Goal: Task Accomplishment & Management: Use online tool/utility

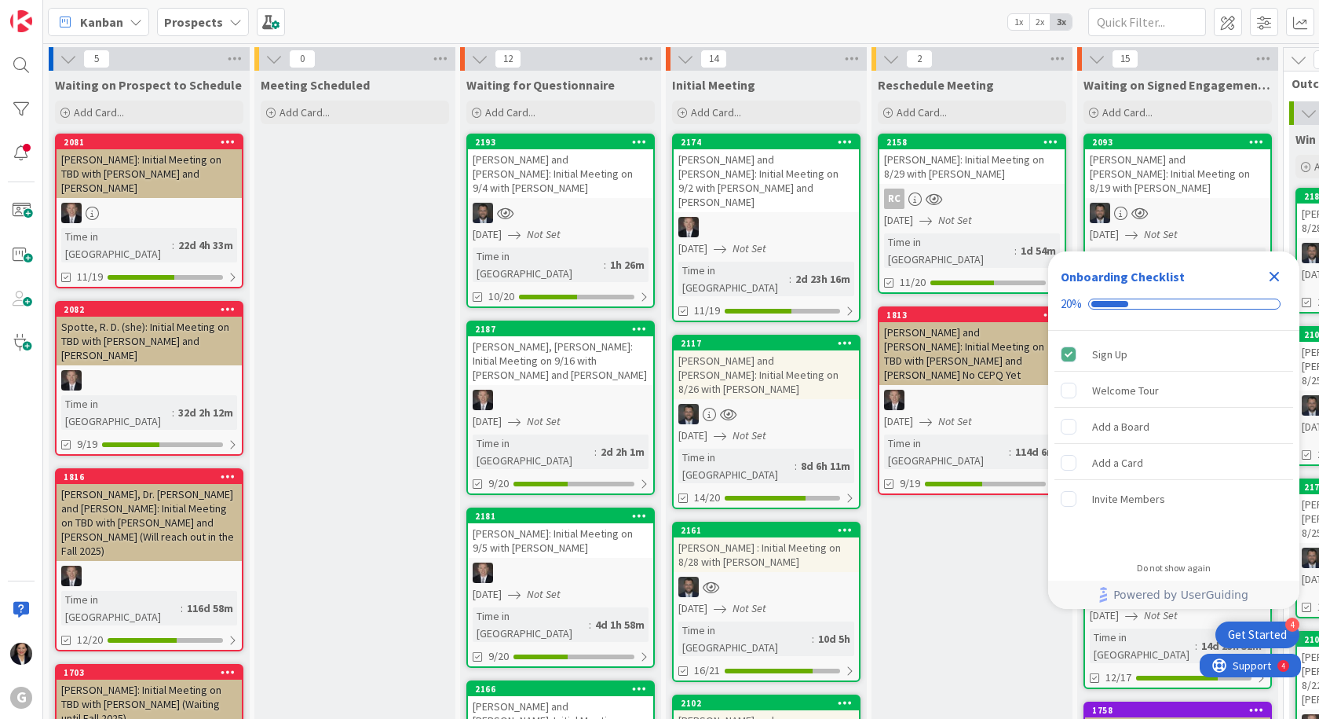
click at [1273, 270] on icon "Close Checklist" at bounding box center [1274, 276] width 19 height 19
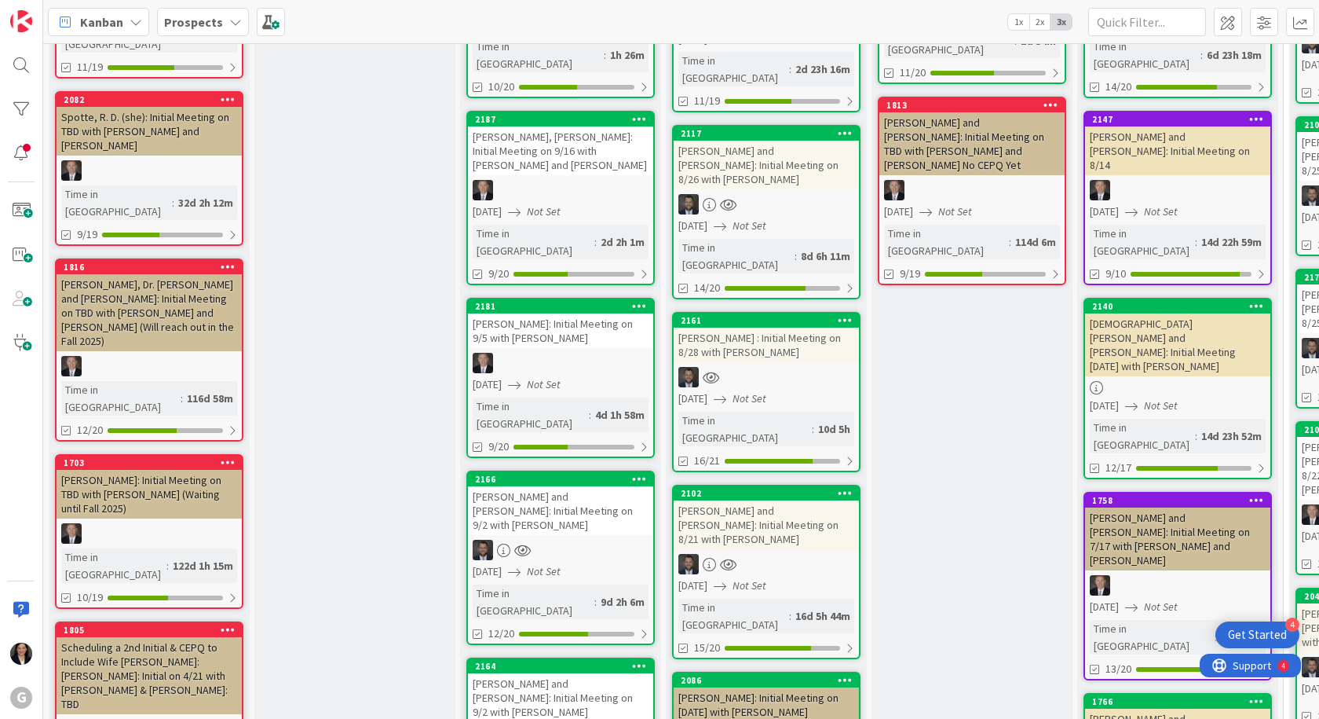
scroll to position [236, 0]
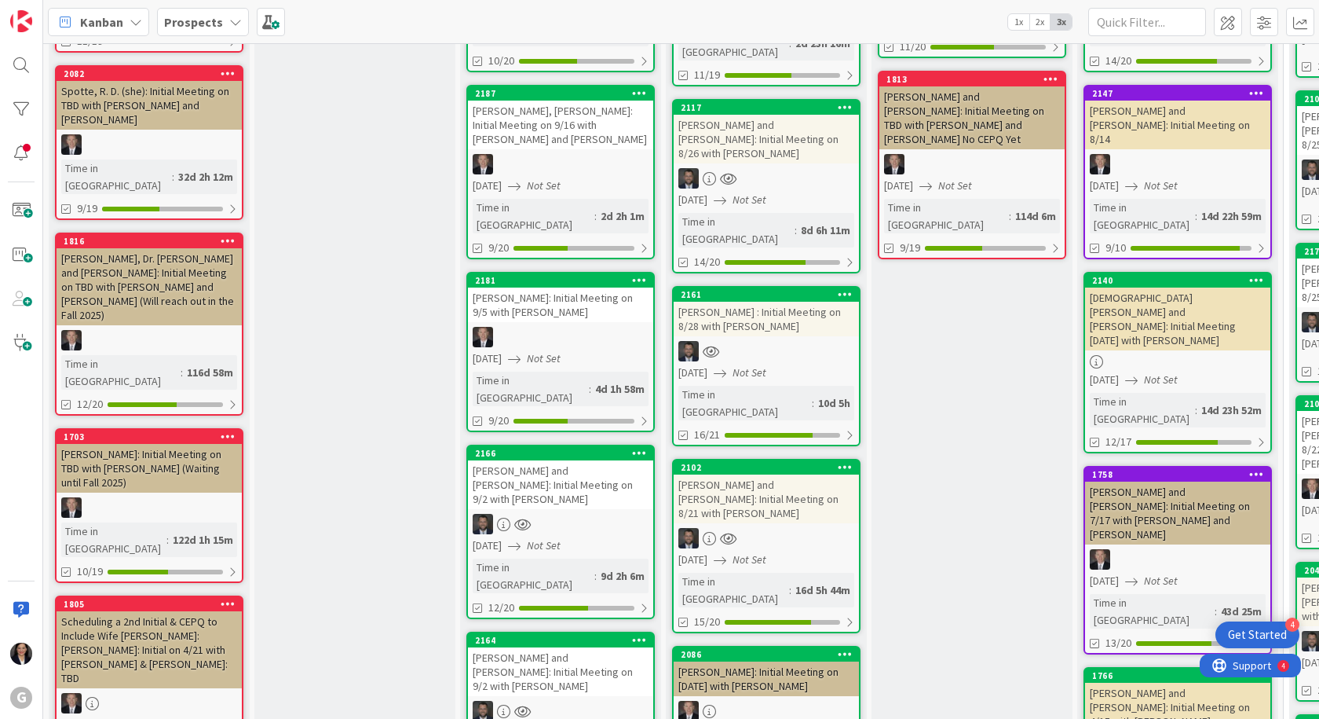
click at [568, 460] on div "[PERSON_NAME] and [PERSON_NAME]: Initial Meeting on 9/2 with [PERSON_NAME]" at bounding box center [560, 484] width 185 height 49
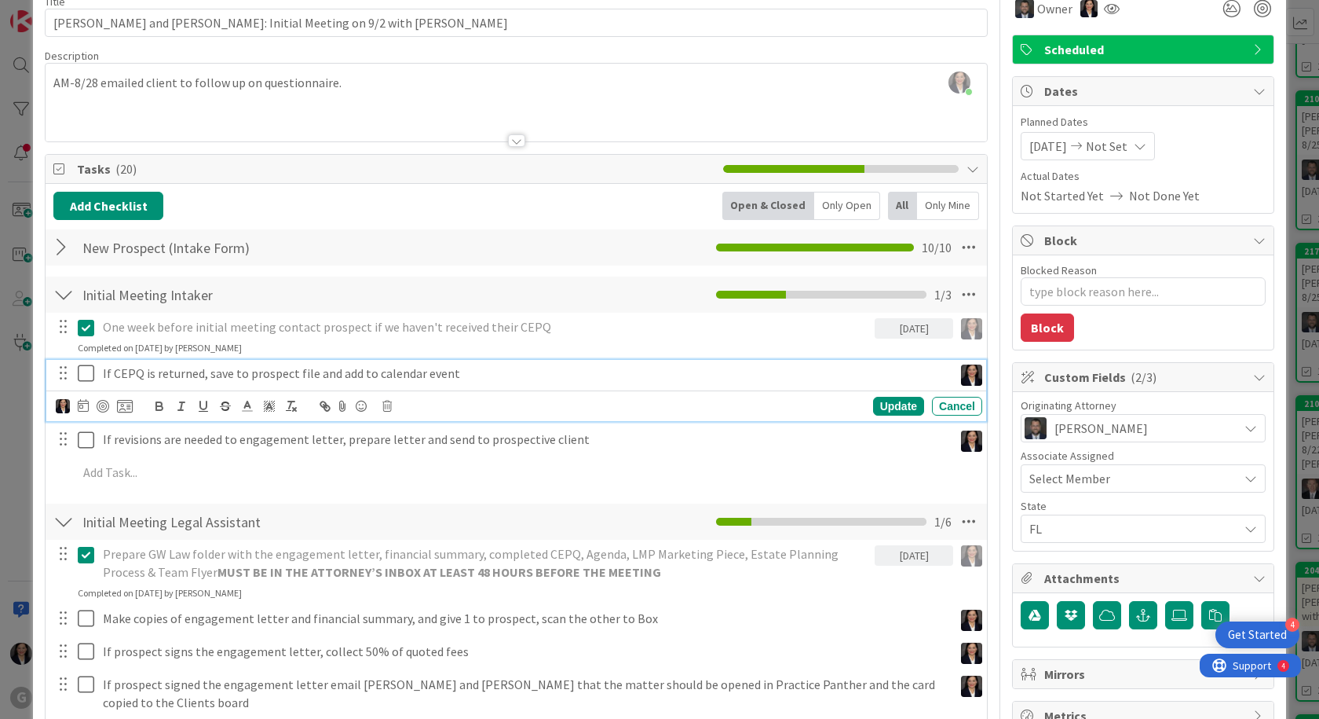
click at [90, 381] on icon at bounding box center [90, 373] width 24 height 19
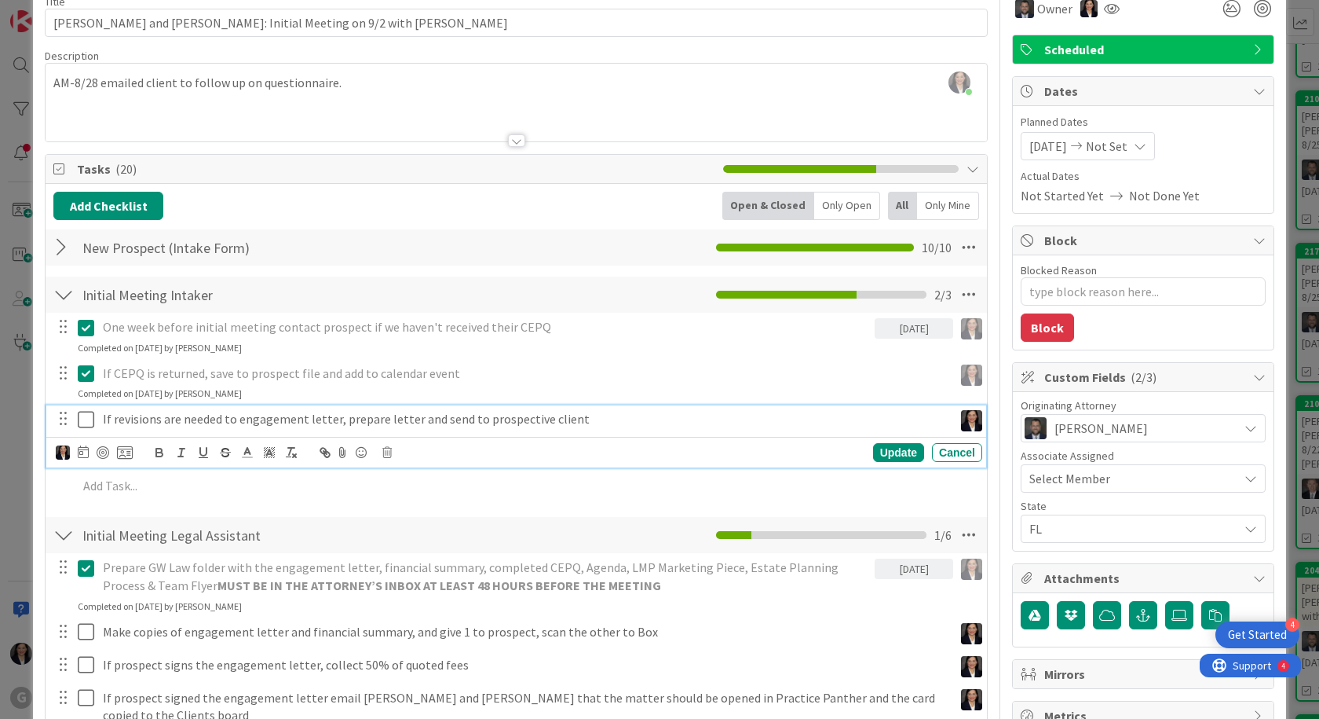
click at [84, 418] on icon at bounding box center [90, 419] width 24 height 19
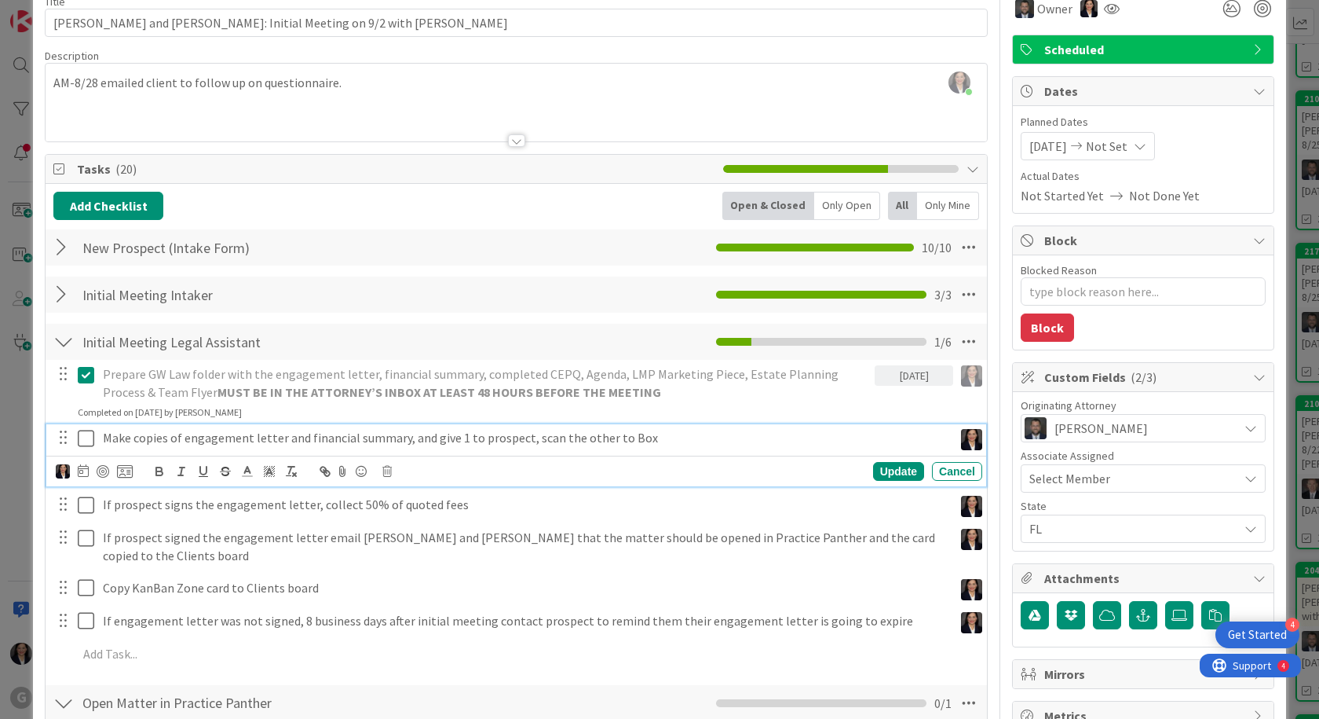
click at [82, 435] on icon at bounding box center [90, 438] width 24 height 19
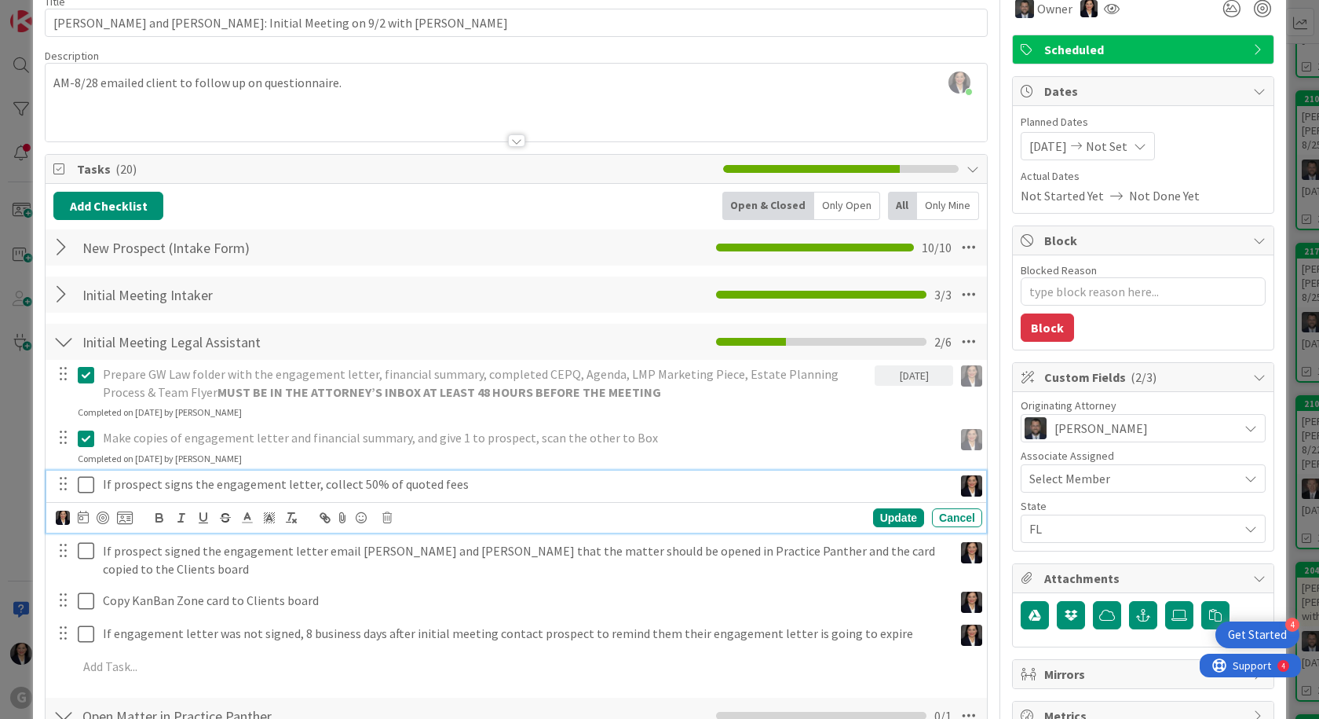
click at [86, 484] on icon at bounding box center [90, 484] width 24 height 19
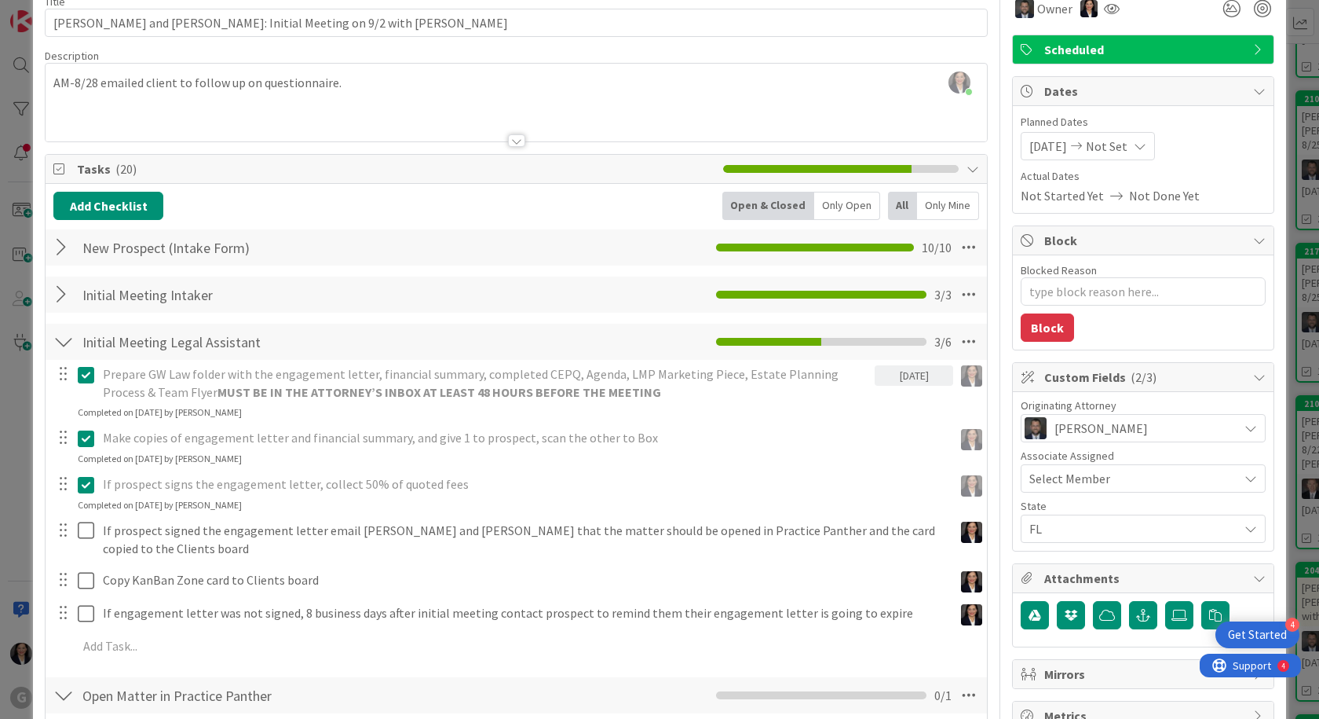
click at [79, 484] on icon at bounding box center [90, 484] width 24 height 19
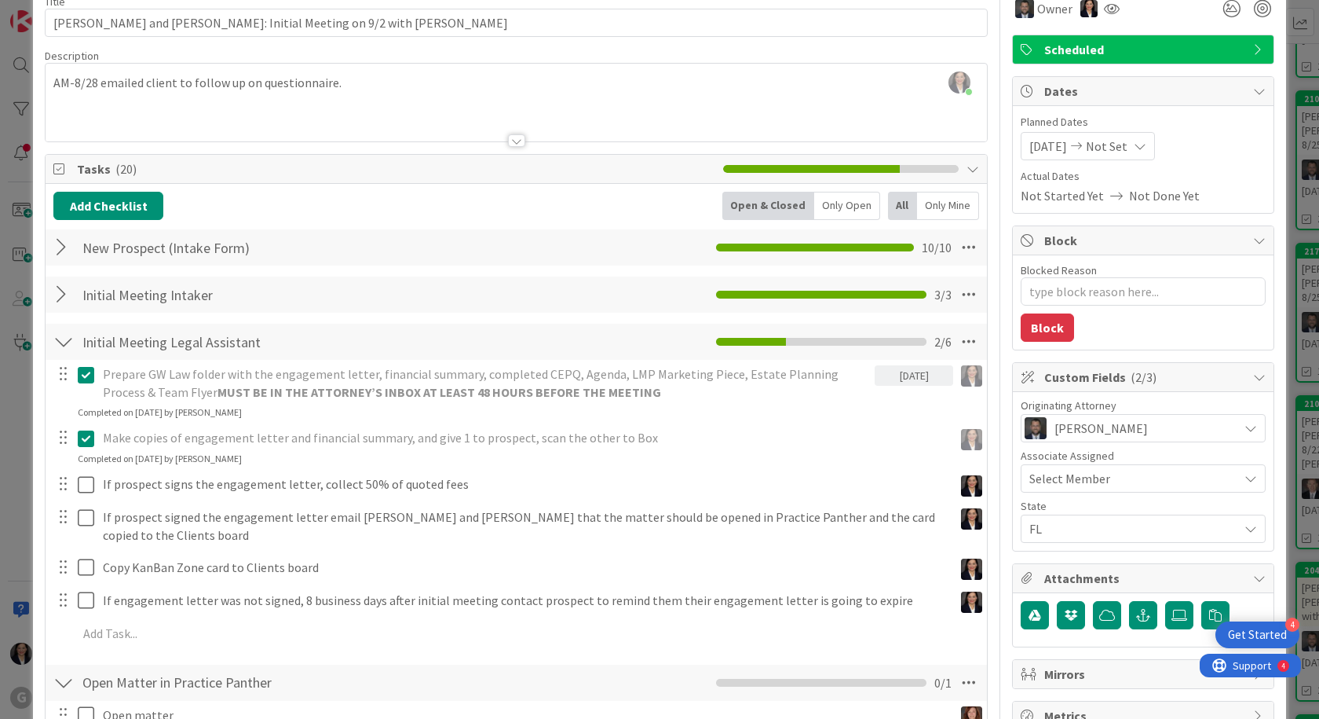
click at [944, 518] on div "Prepare GW Law folder with the engagement letter, financial summary, completed …" at bounding box center [516, 507] width 926 height 294
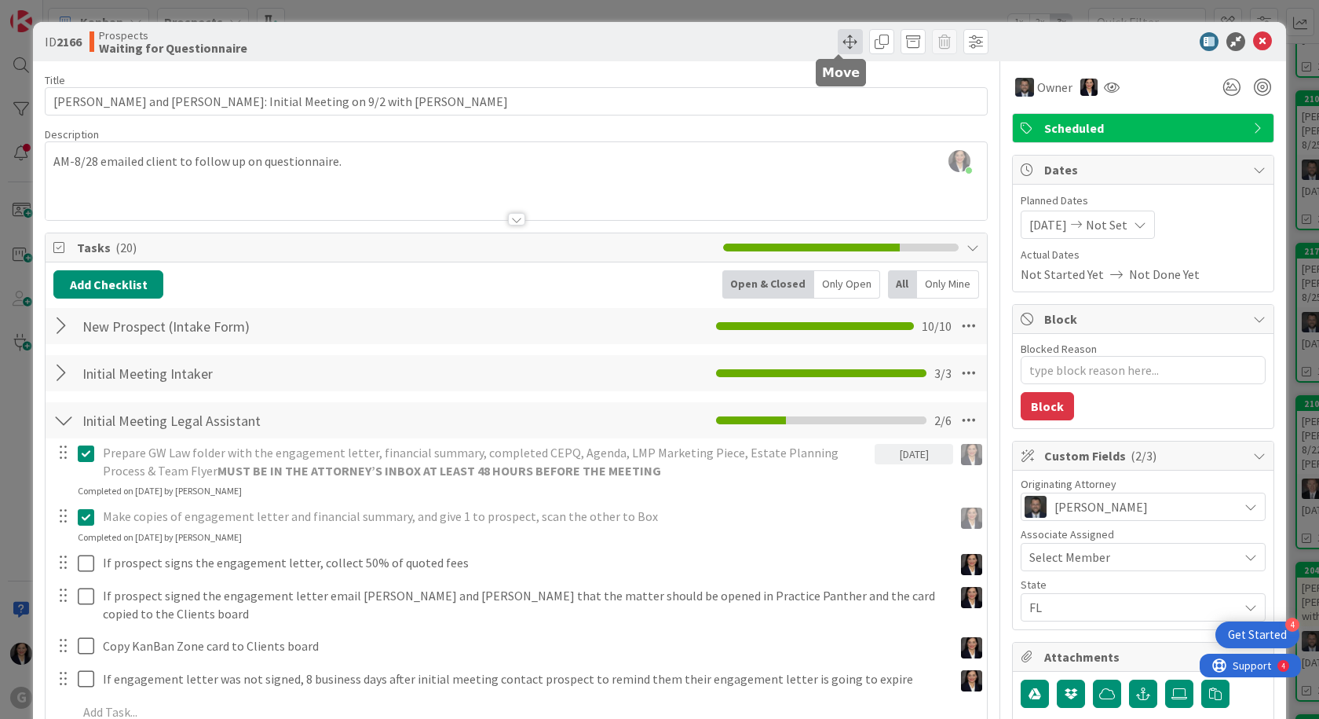
click at [843, 35] on span at bounding box center [850, 41] width 25 height 25
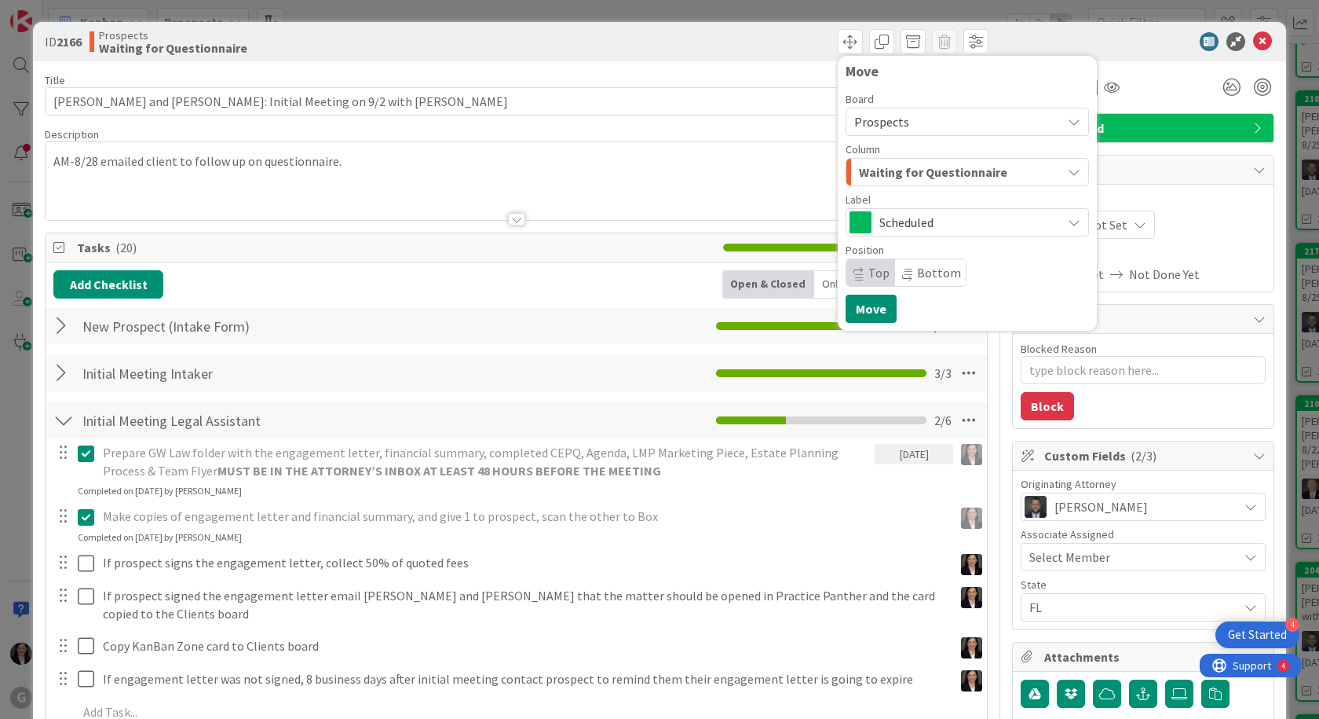
click at [898, 170] on span "Waiting for Questionnaire" at bounding box center [933, 172] width 148 height 20
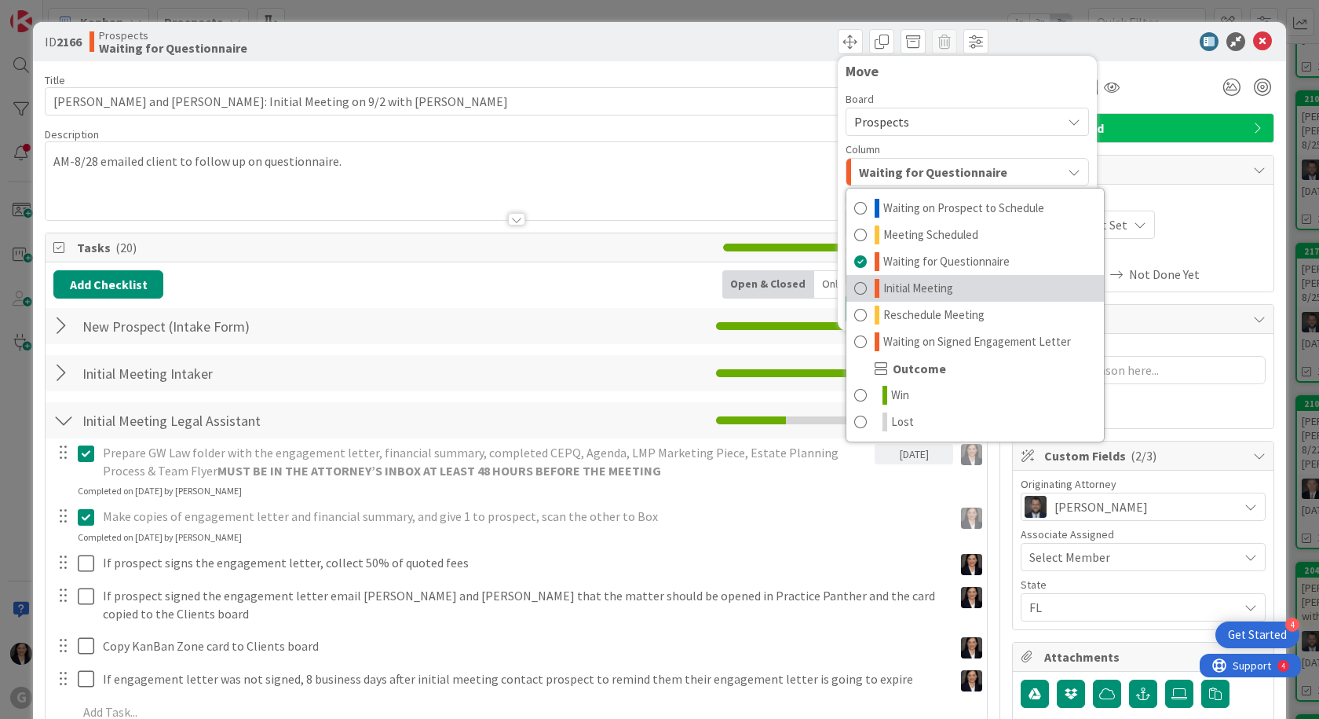
click at [900, 288] on span "Initial Meeting" at bounding box center [919, 288] width 70 height 19
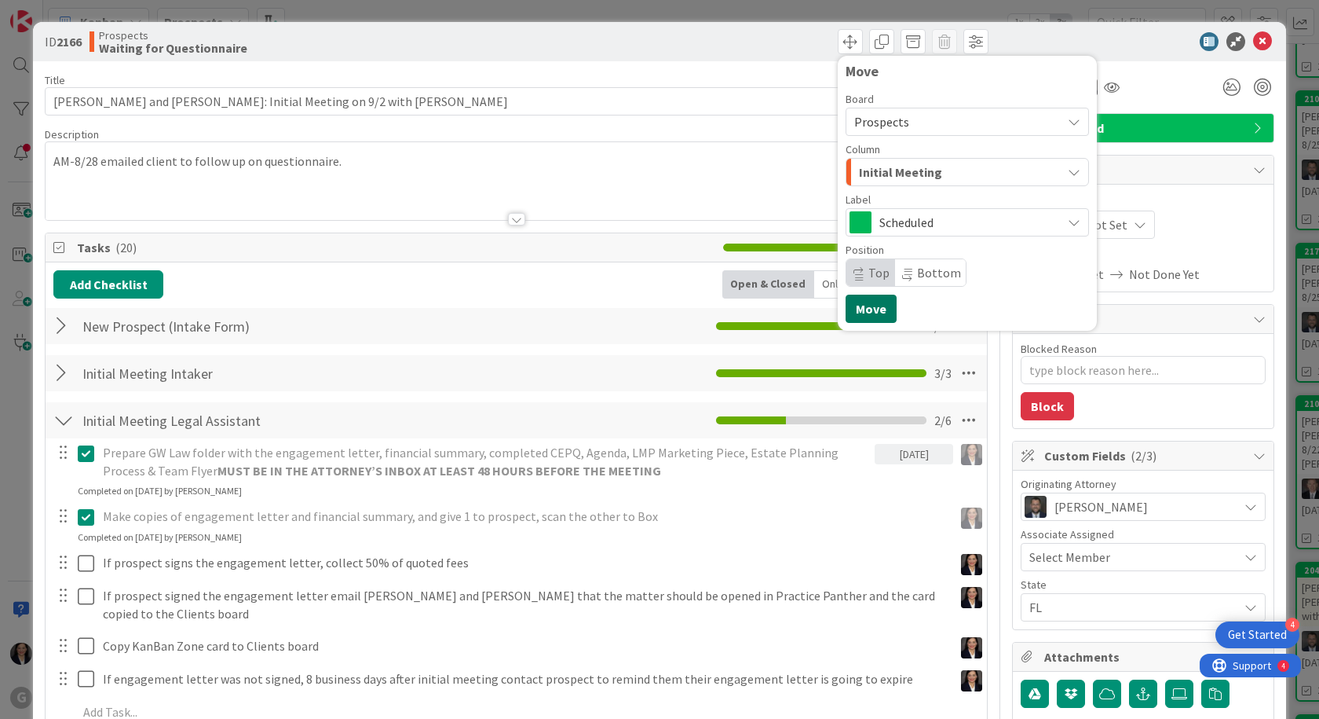
click at [864, 313] on button "Move" at bounding box center [871, 309] width 51 height 28
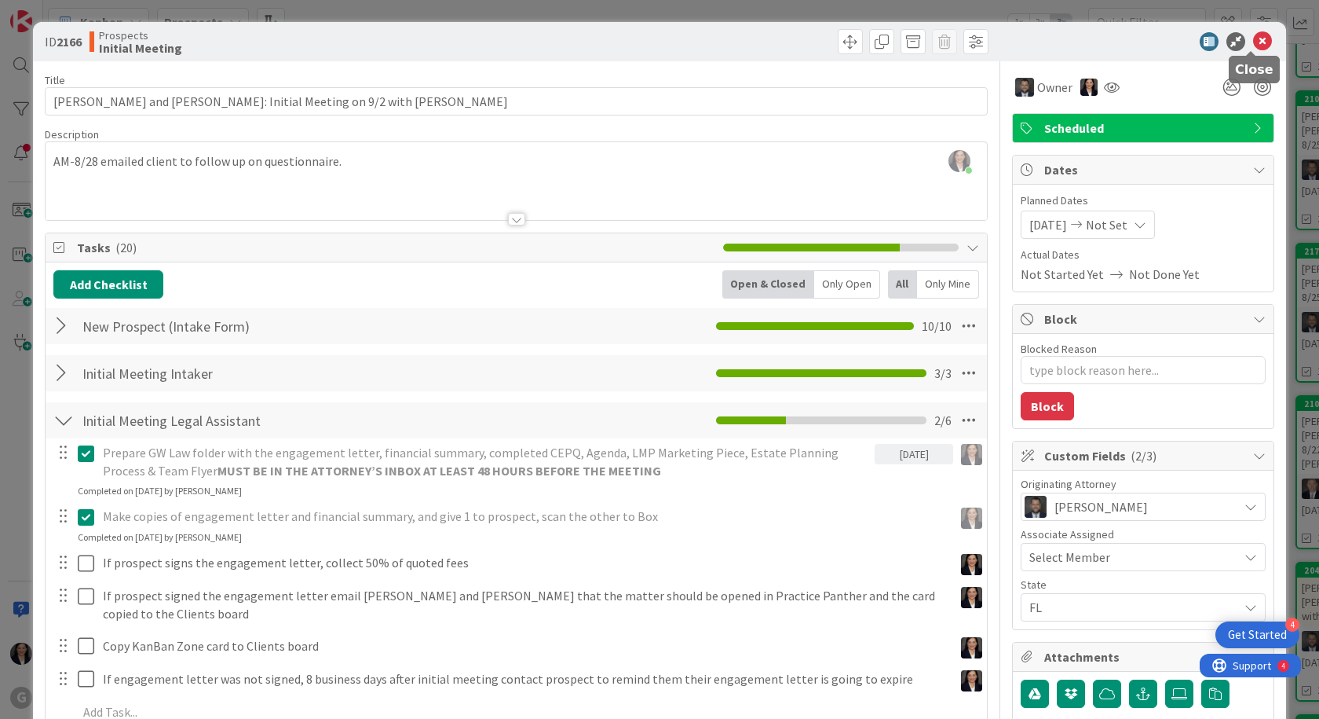
click at [1253, 36] on icon at bounding box center [1262, 41] width 19 height 19
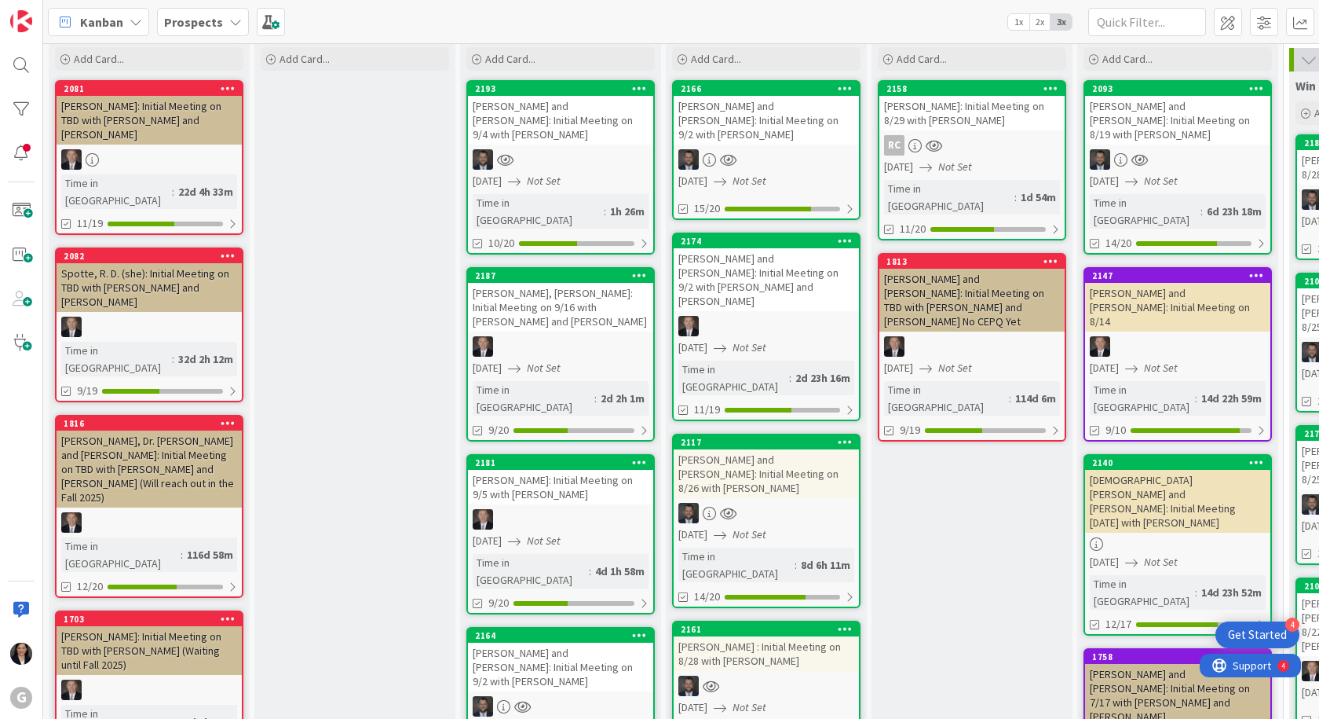
scroll to position [79, 0]
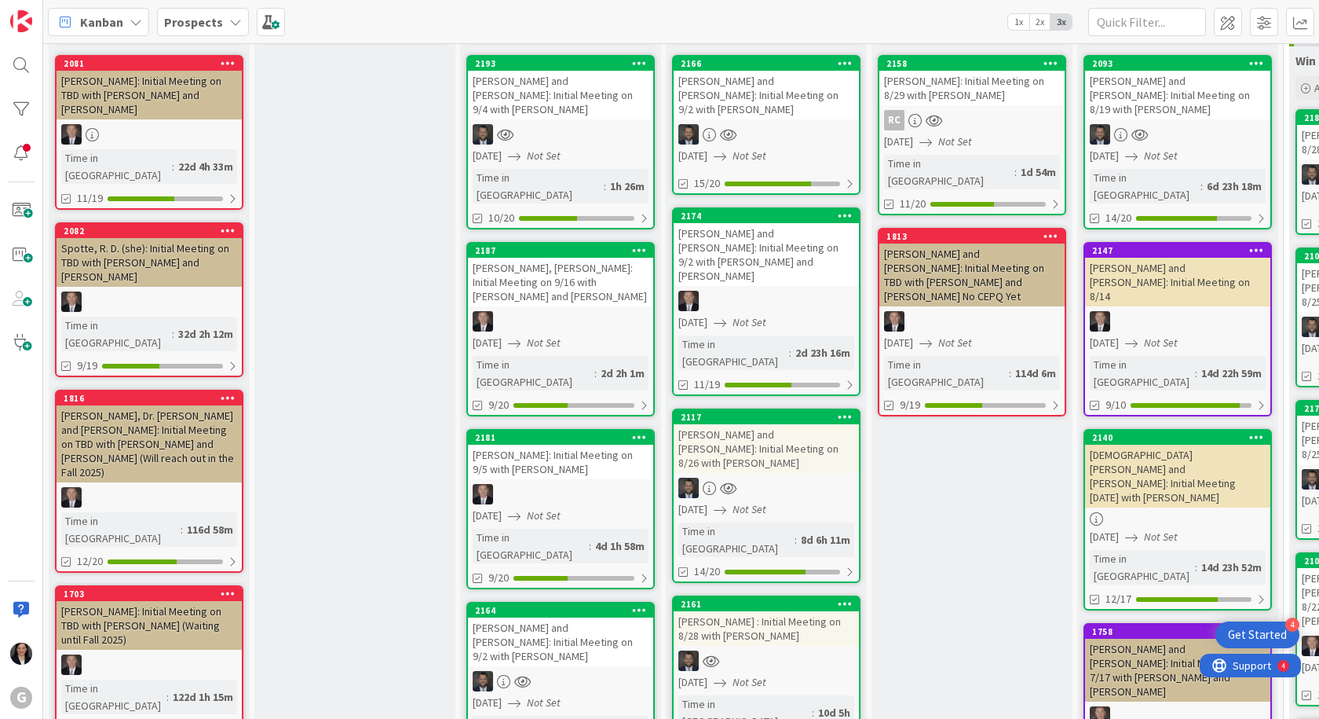
click at [553, 617] on div "[PERSON_NAME] and [PERSON_NAME]: Initial Meeting on 9/2 with [PERSON_NAME]" at bounding box center [560, 641] width 185 height 49
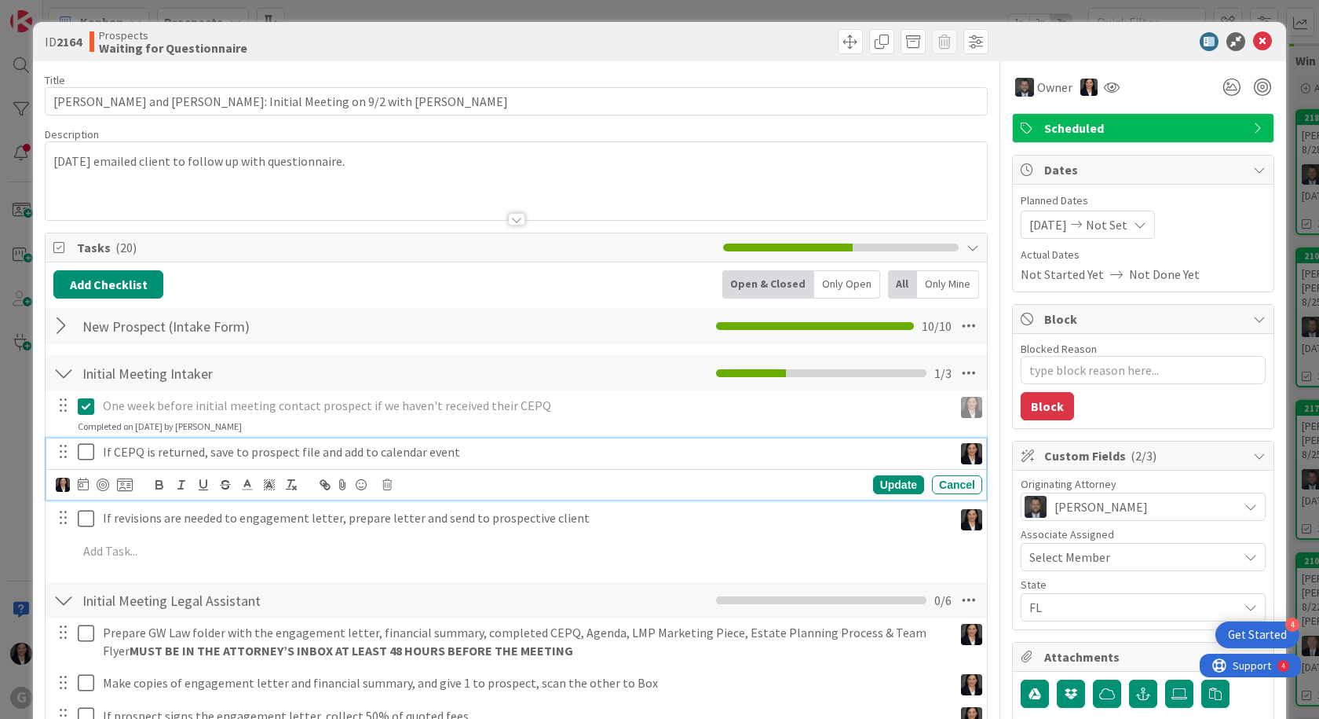
click at [83, 451] on icon at bounding box center [90, 451] width 24 height 19
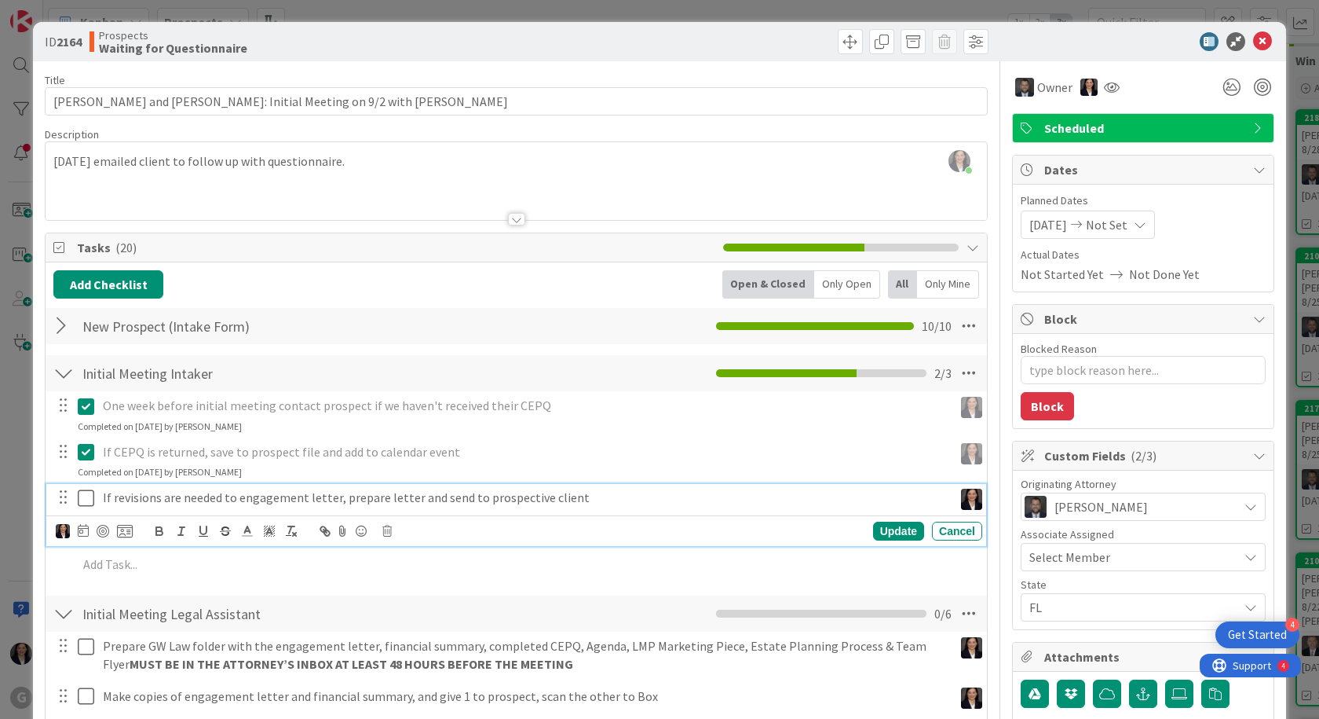
click at [90, 499] on icon at bounding box center [90, 497] width 24 height 19
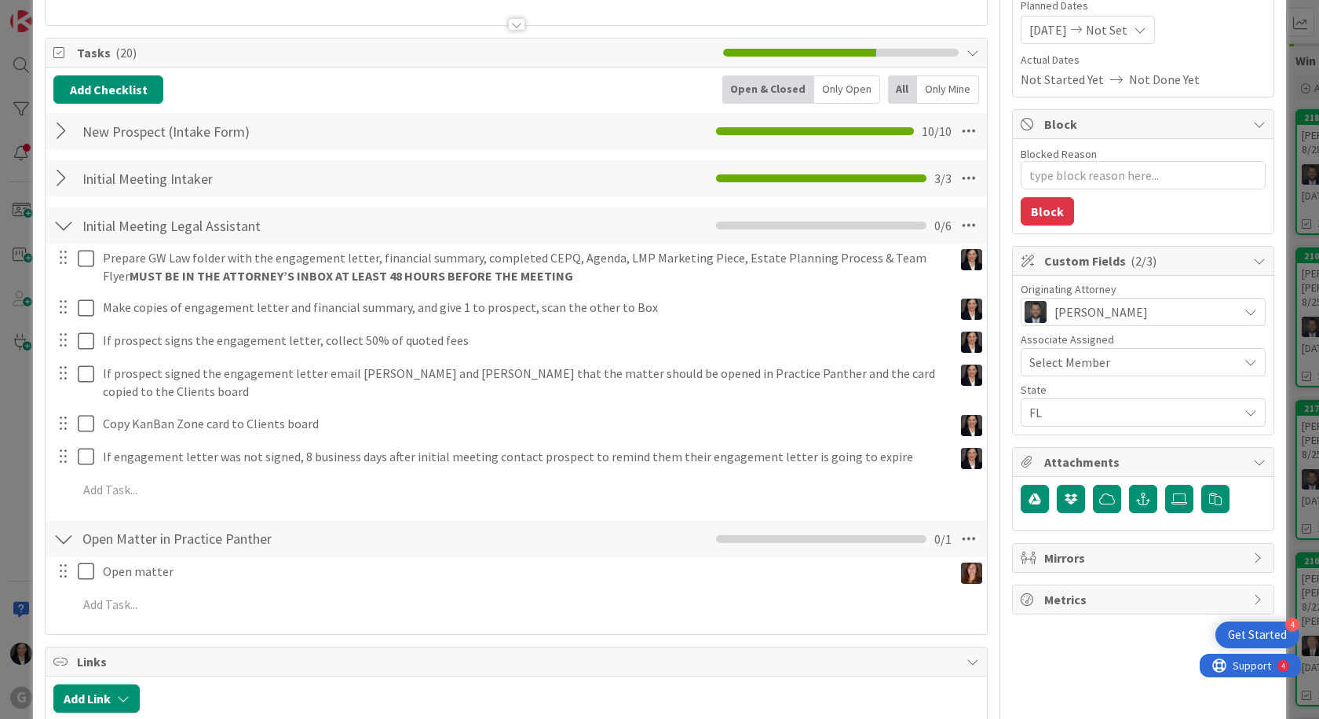
scroll to position [236, 0]
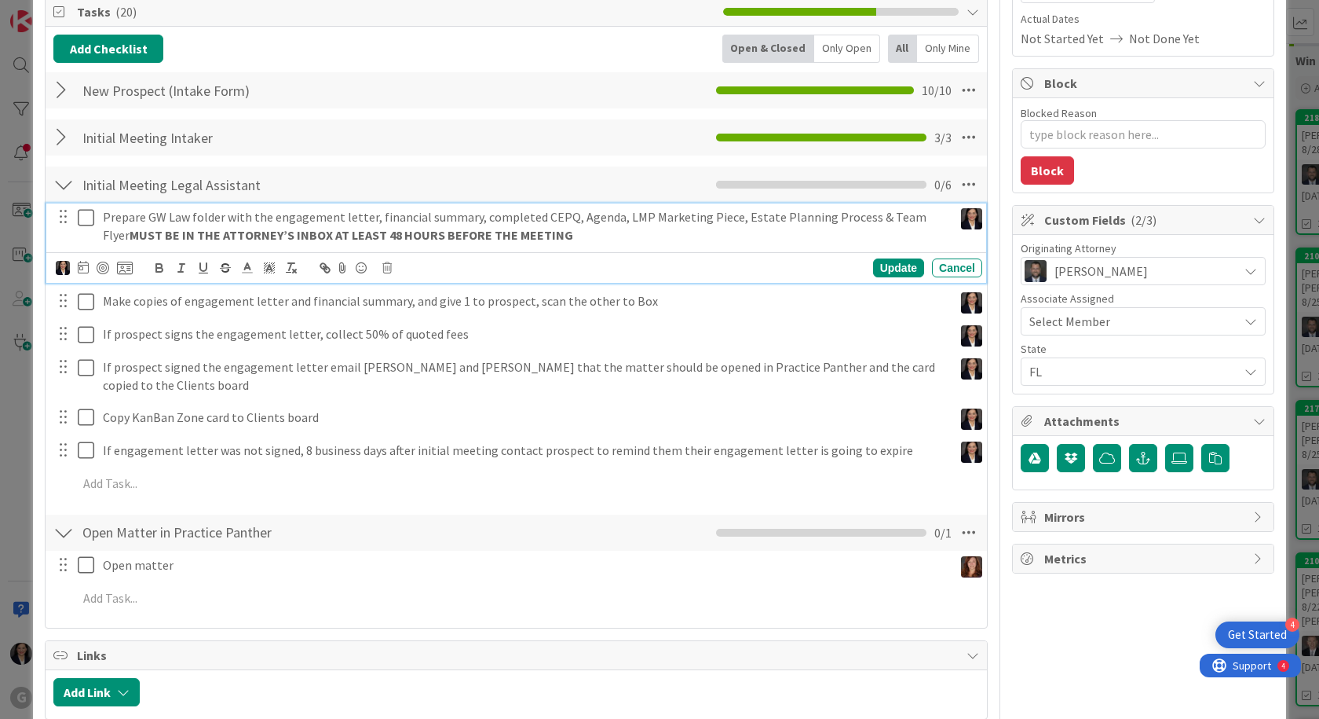
click at [92, 220] on icon at bounding box center [90, 217] width 24 height 19
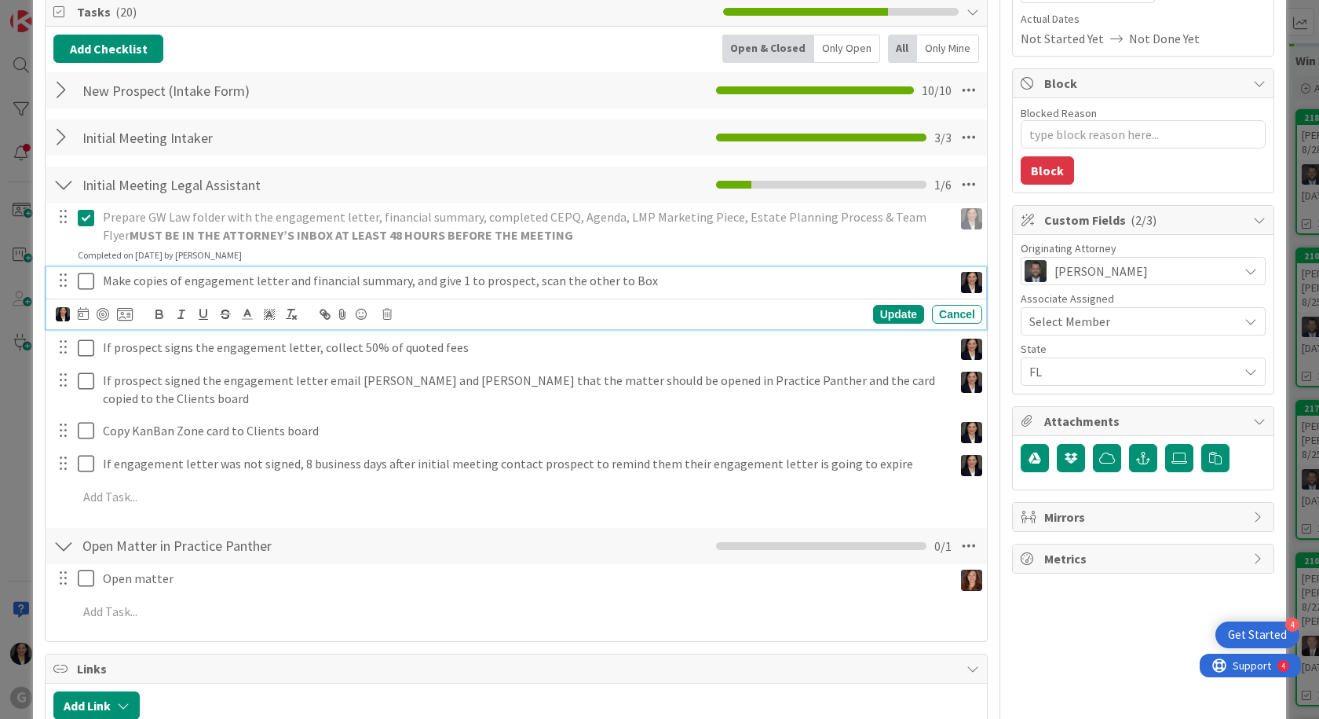
click at [87, 289] on icon at bounding box center [90, 281] width 24 height 19
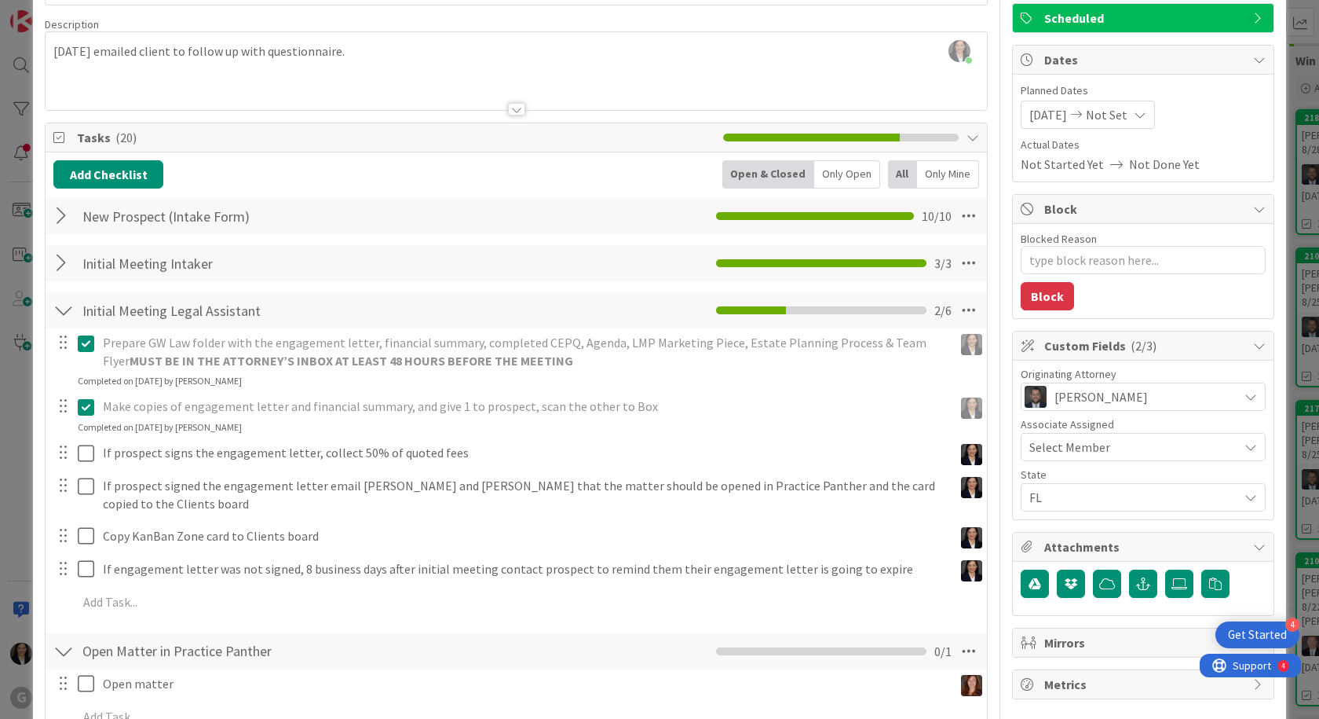
scroll to position [0, 0]
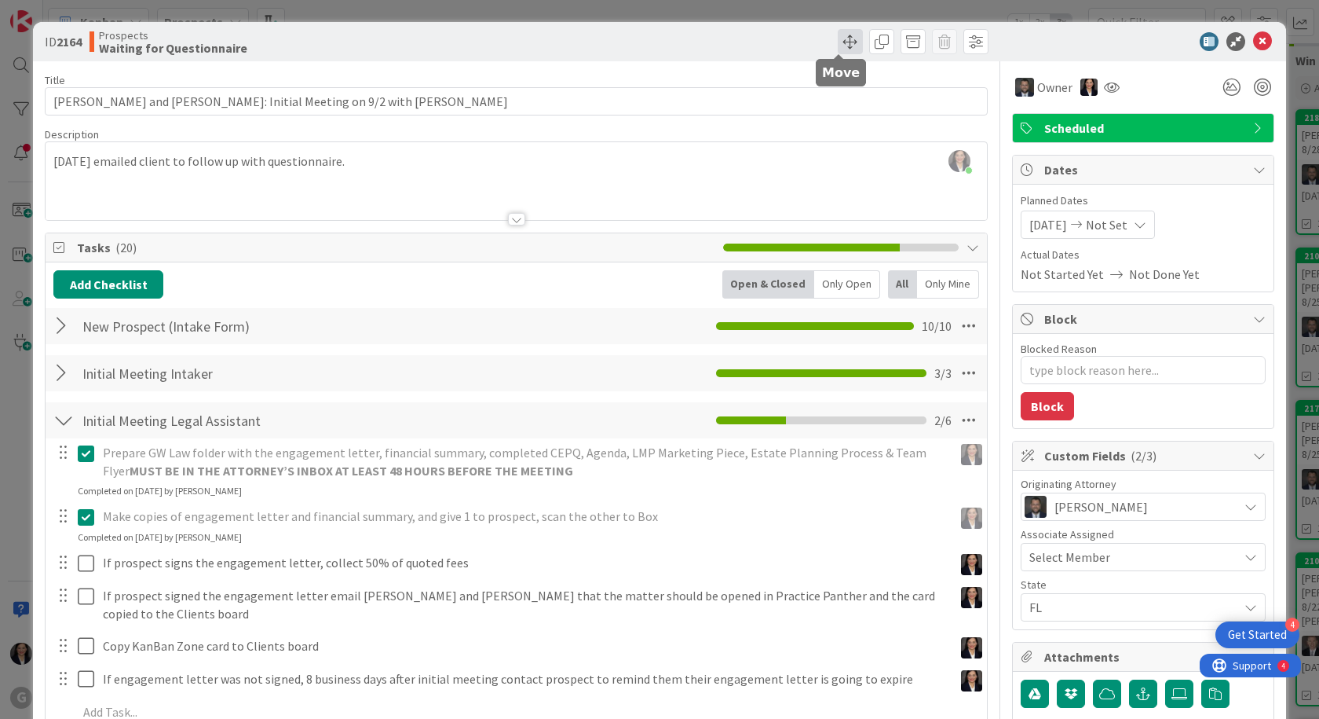
click at [838, 32] on span at bounding box center [850, 41] width 25 height 25
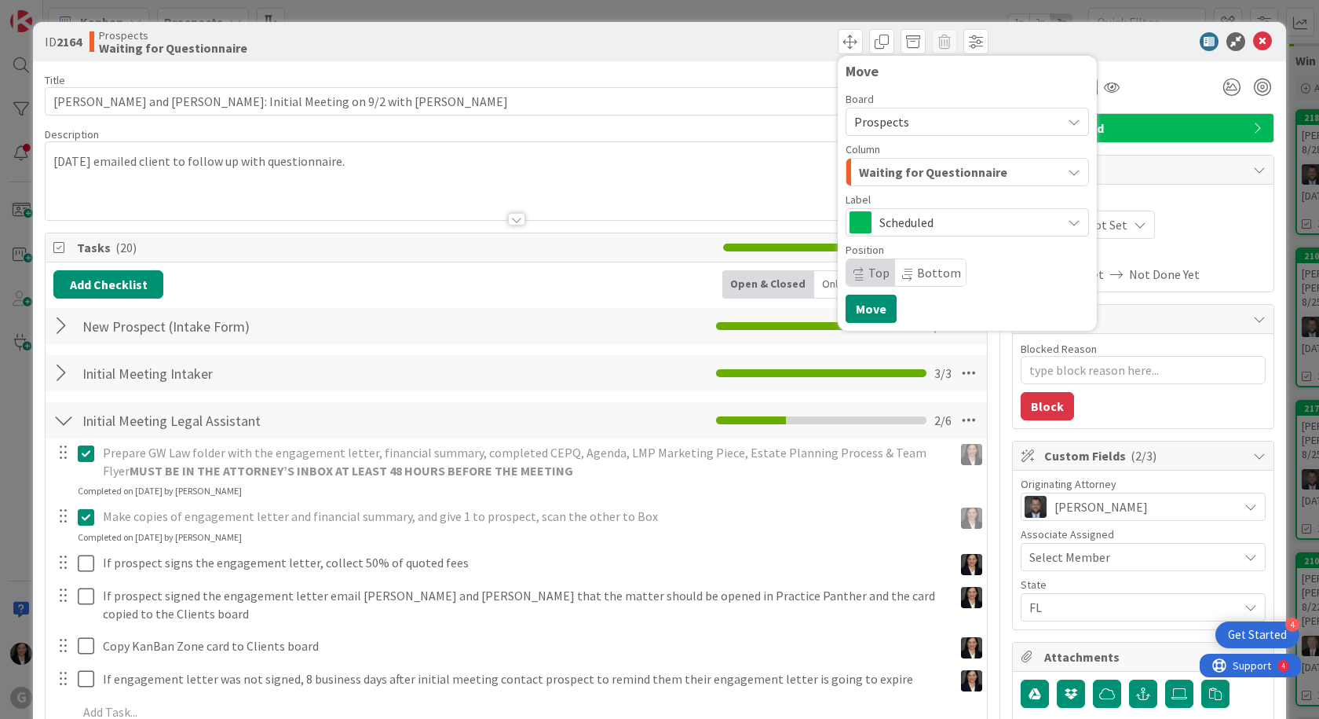
click at [887, 174] on span "Waiting for Questionnaire" at bounding box center [933, 172] width 148 height 20
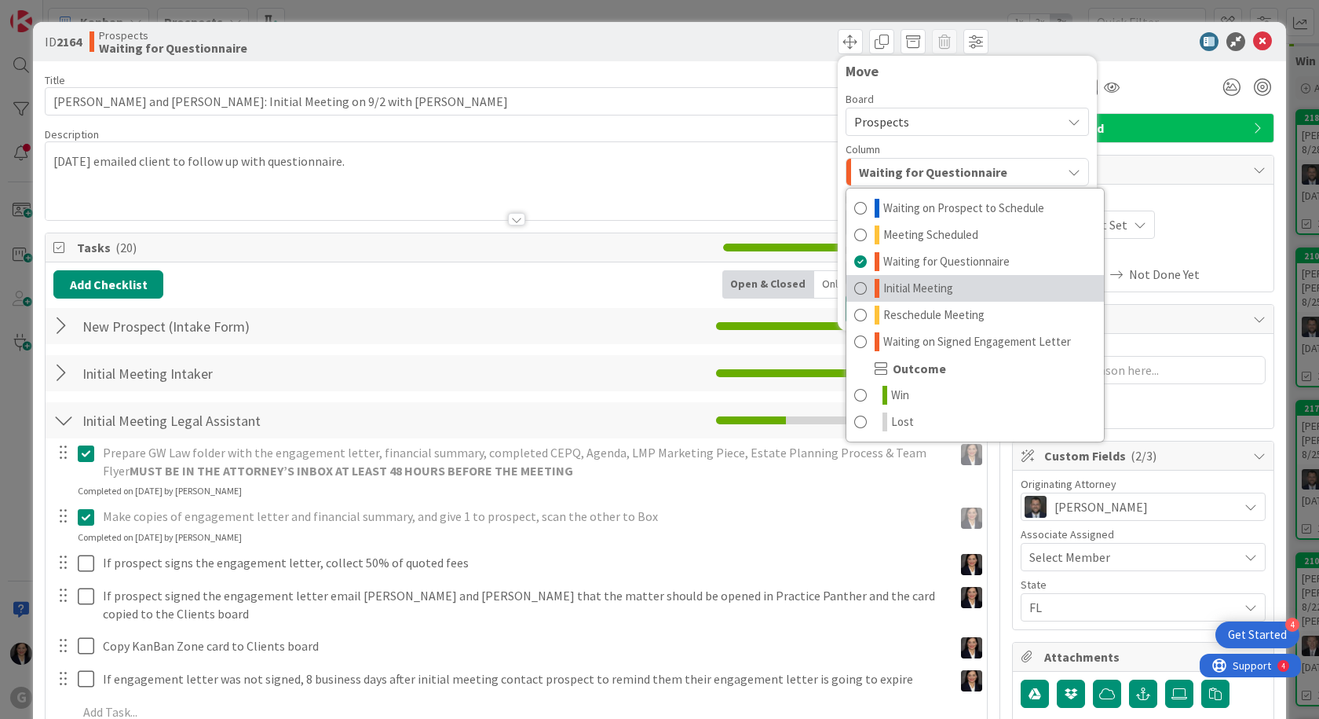
click at [891, 280] on span "Initial Meeting" at bounding box center [919, 288] width 70 height 19
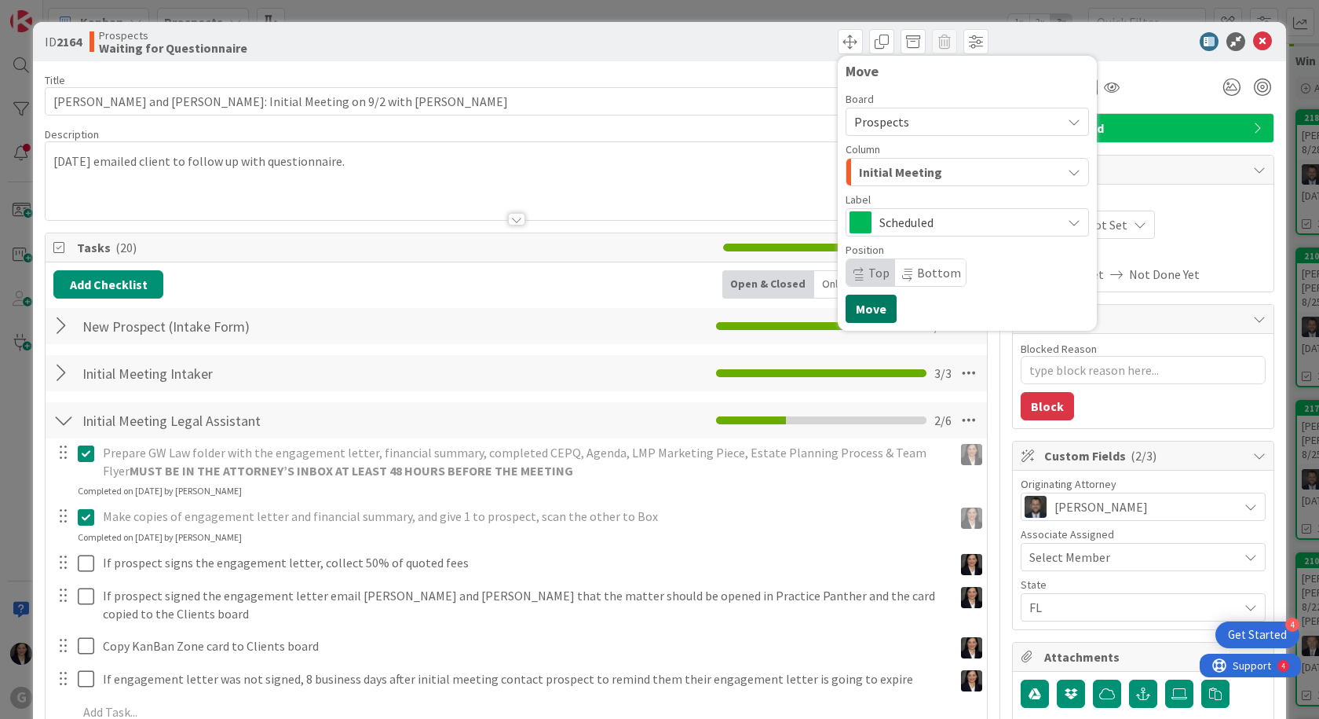
click at [868, 305] on button "Move" at bounding box center [871, 309] width 51 height 28
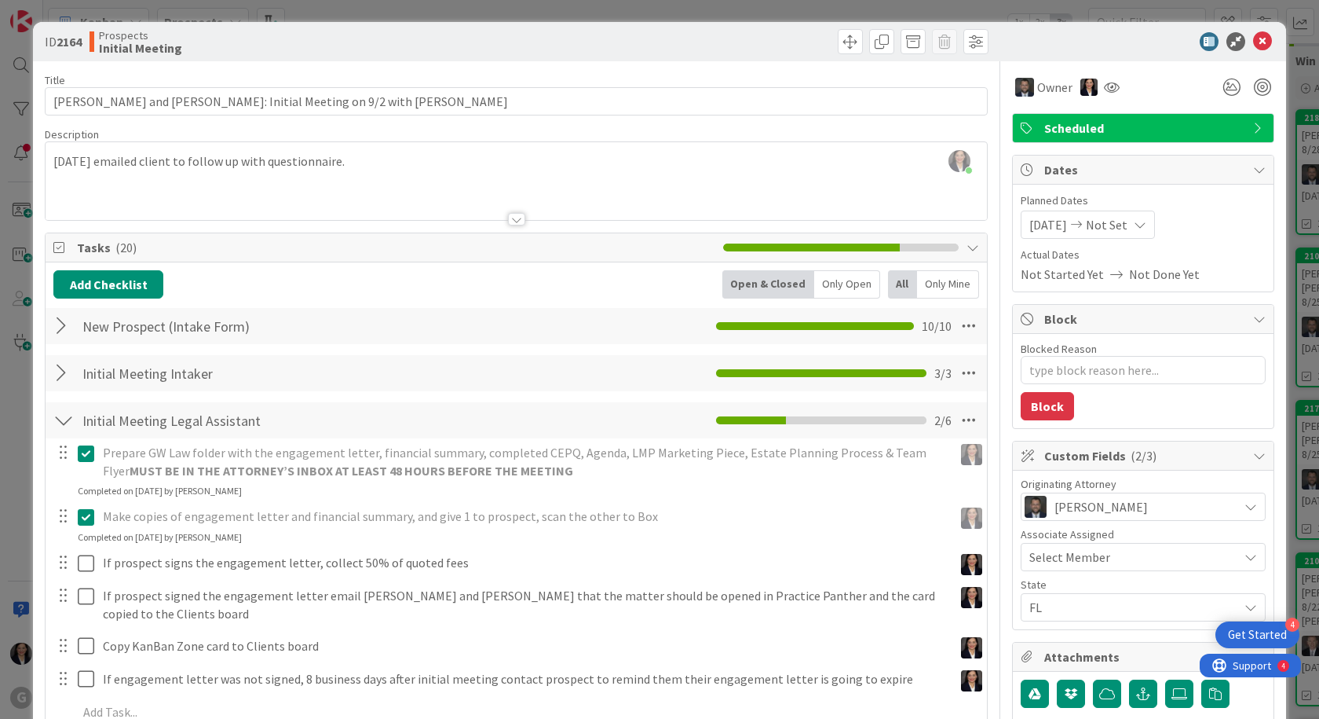
type textarea "x"
click at [1253, 47] on icon at bounding box center [1262, 41] width 19 height 19
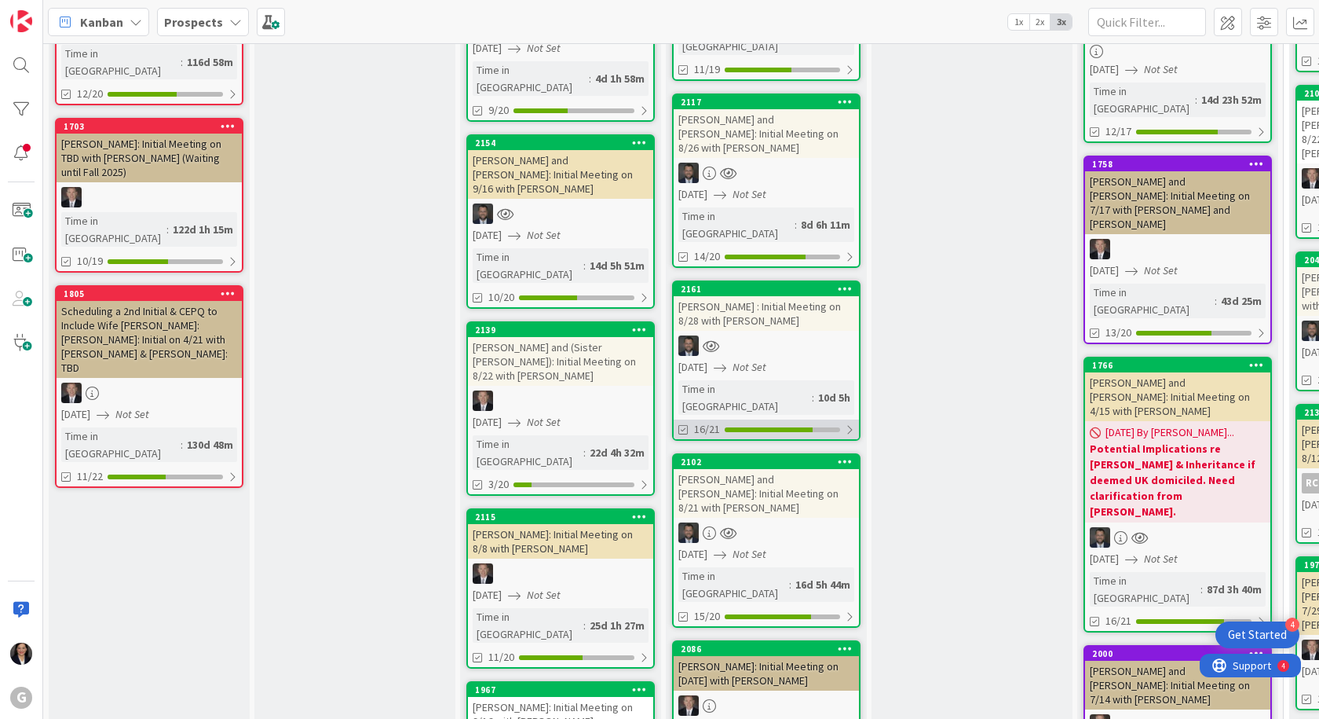
scroll to position [707, 0]
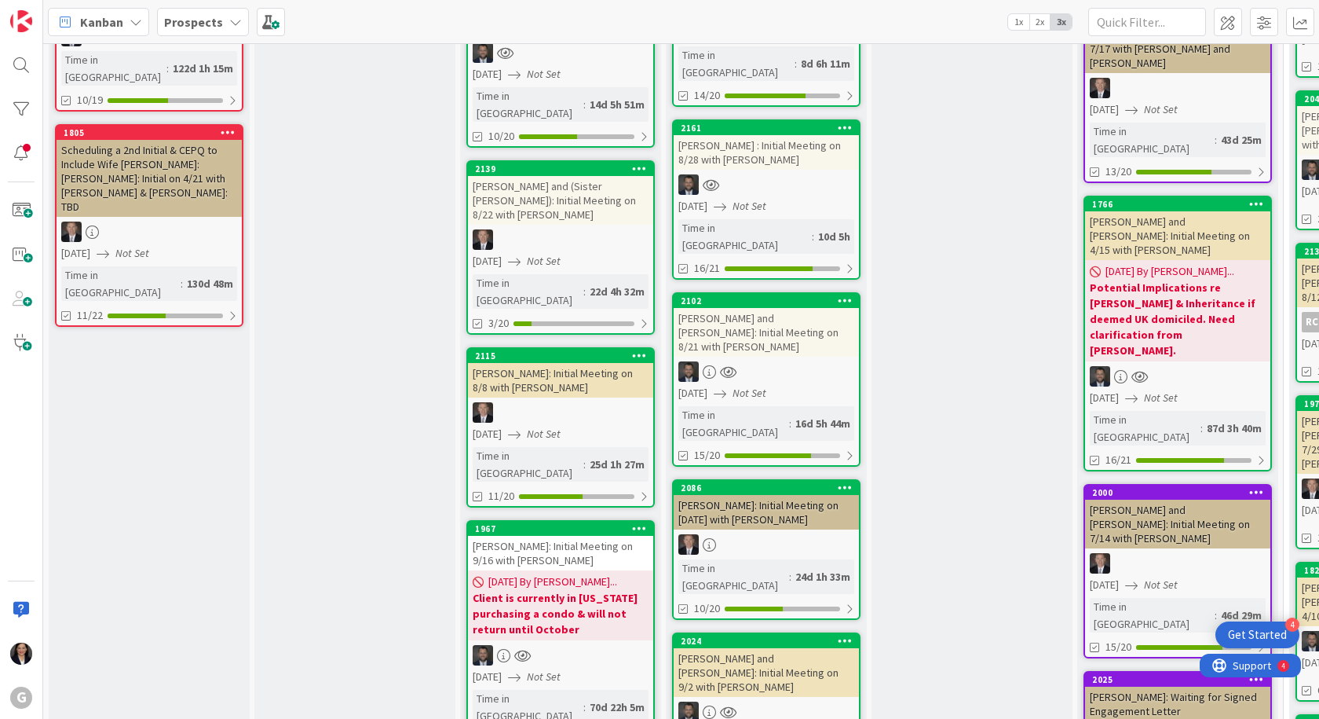
click at [504, 536] on div "[PERSON_NAME]: Initial Meeting on 9/16 with [PERSON_NAME]" at bounding box center [560, 553] width 185 height 35
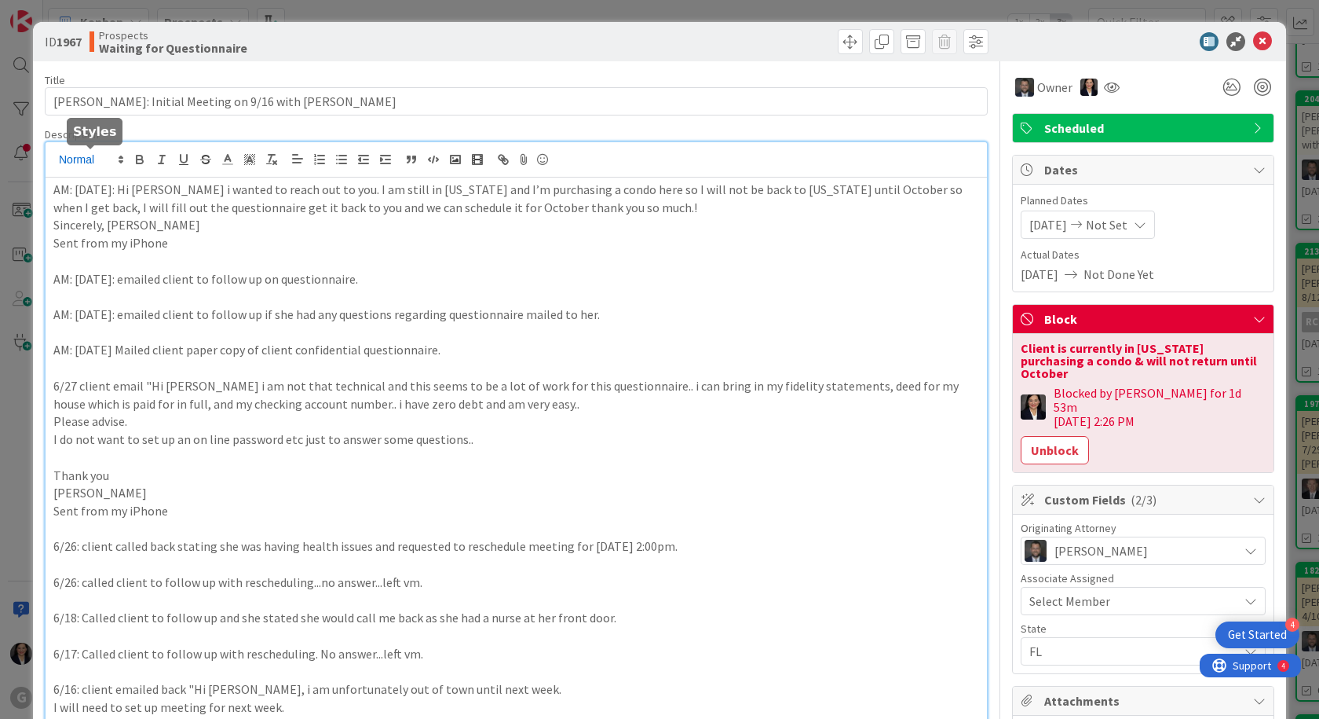
click at [53, 162] on div "[PERSON_NAME] just joined AM: [DATE]: Hi [PERSON_NAME] i wanted to reach out to…" at bounding box center [517, 526] width 942 height 768
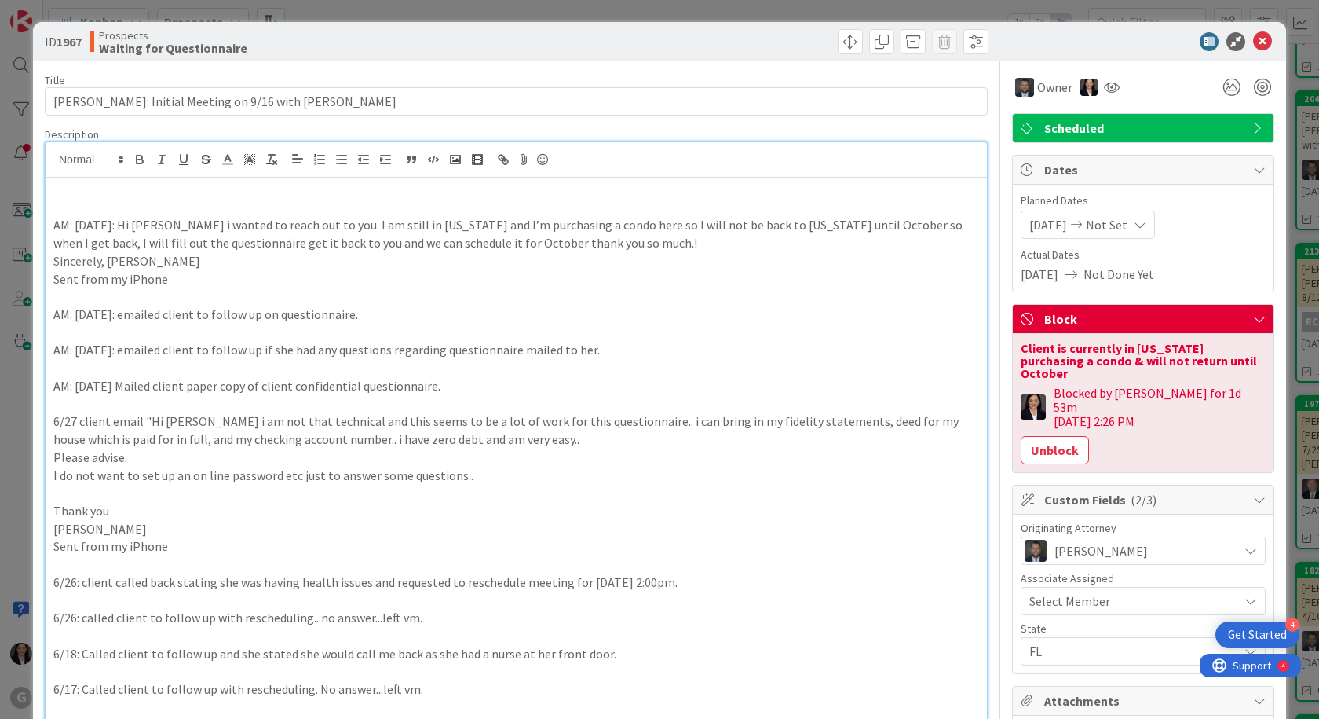
click at [70, 195] on p at bounding box center [516, 190] width 926 height 18
click at [119, 189] on p "AM: [DATE]: Yes let me contact u when i return thank you!" at bounding box center [516, 190] width 926 height 18
click at [1253, 42] on icon at bounding box center [1262, 41] width 19 height 19
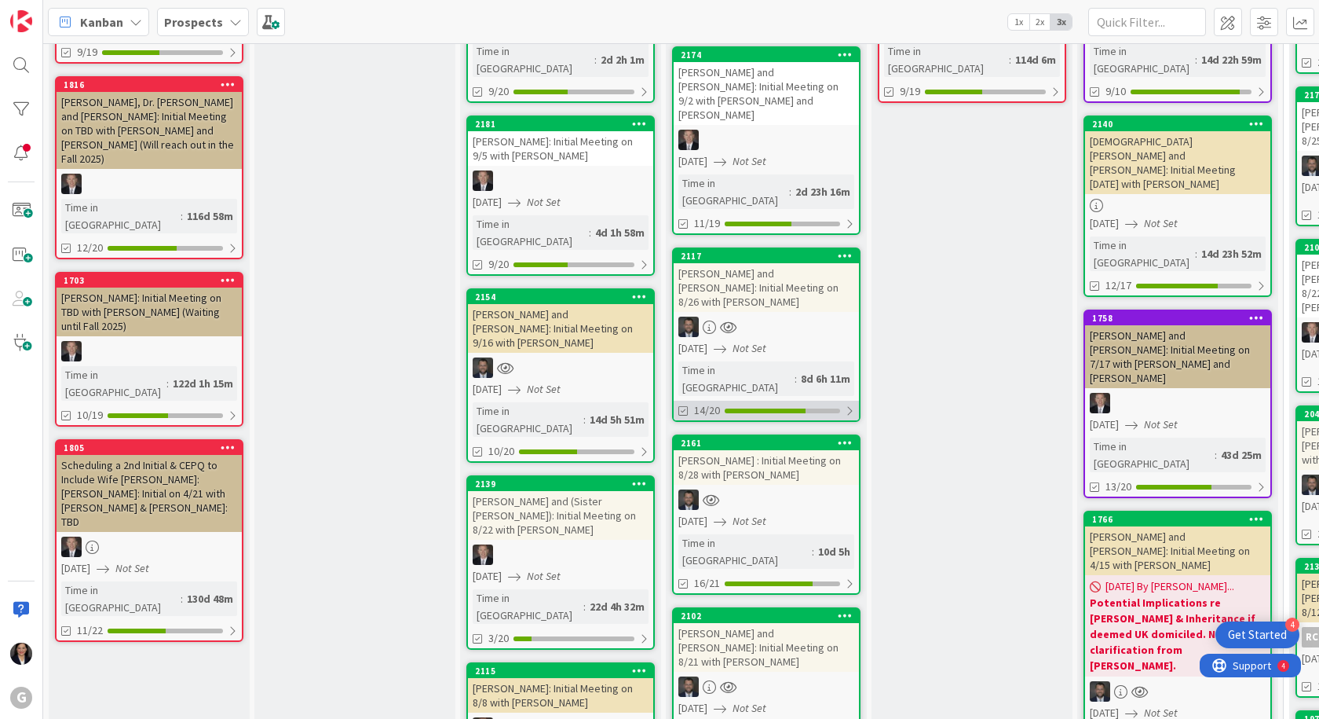
scroll to position [236, 0]
